Goal: Information Seeking & Learning: Check status

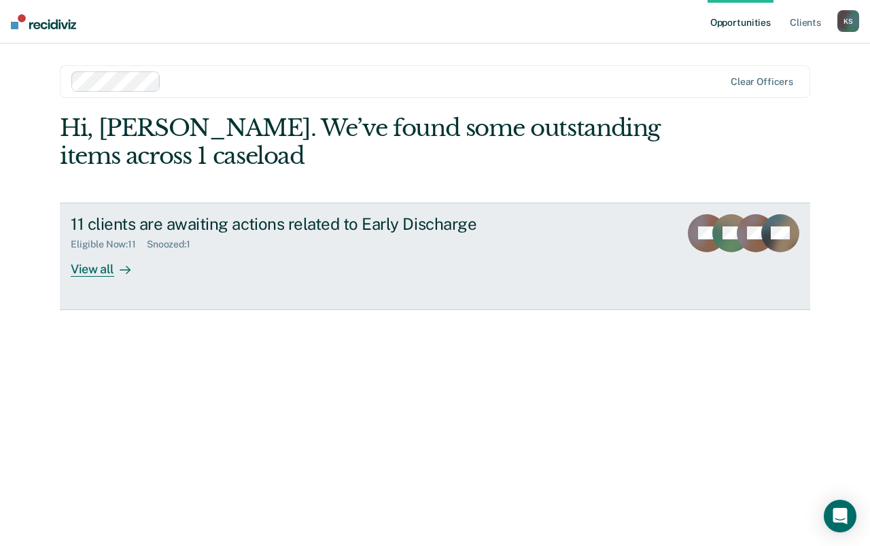
click at [88, 269] on div "View all" at bounding box center [109, 263] width 76 height 27
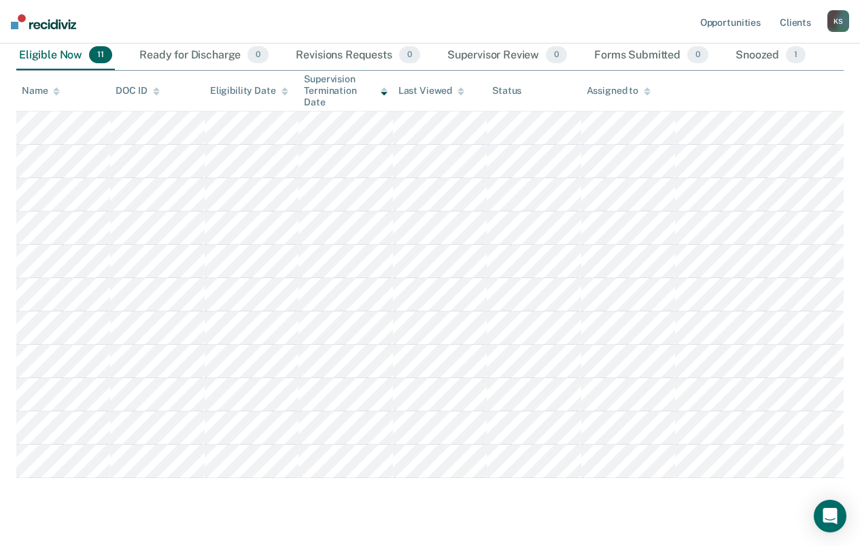
scroll to position [181, 0]
